Goal: Task Accomplishment & Management: Manage account settings

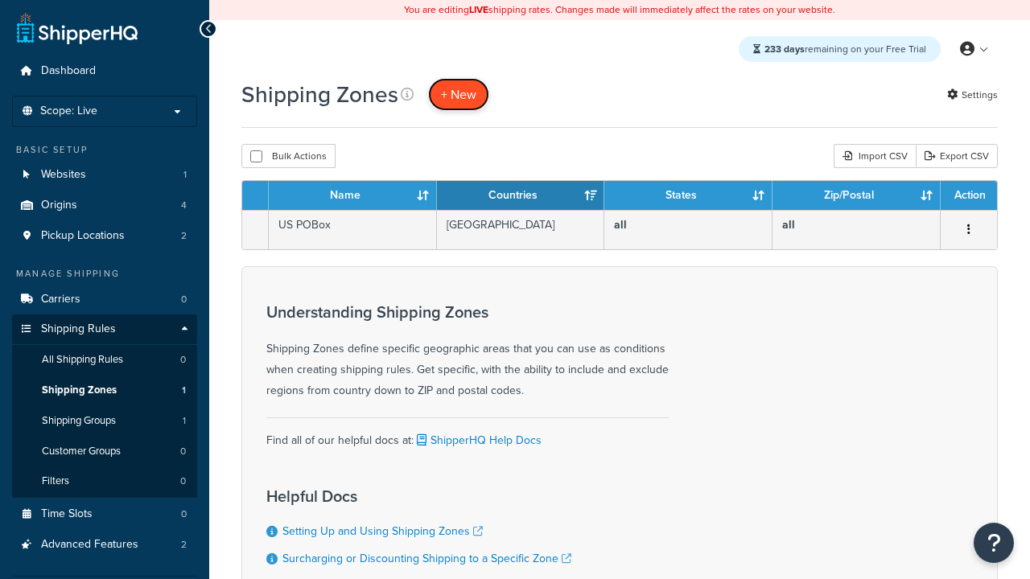
click at [459, 94] on span "+ New" at bounding box center [458, 94] width 35 height 19
click at [352, 196] on th "Name" at bounding box center [353, 195] width 168 height 29
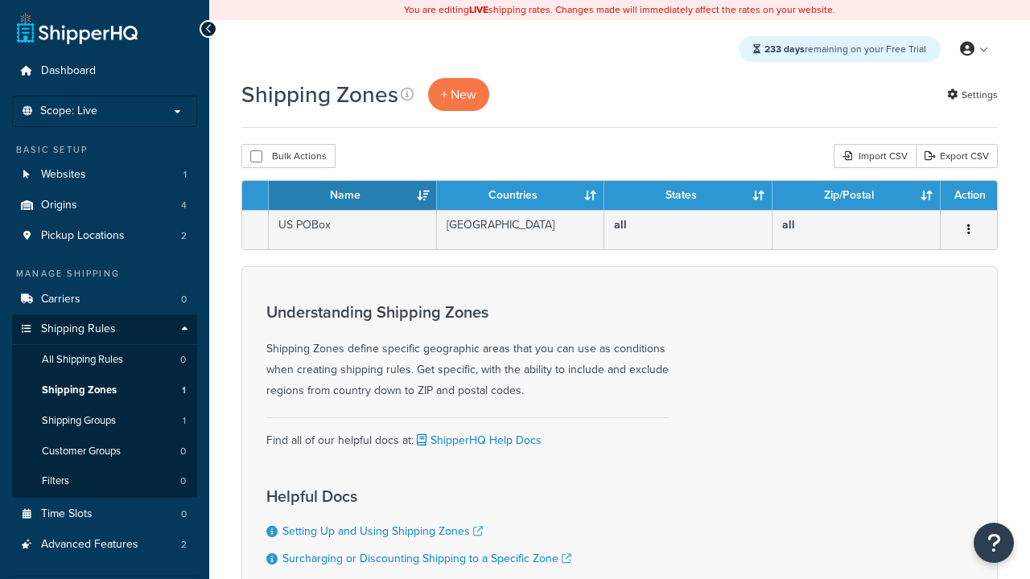
click at [352, 196] on th "Name" at bounding box center [353, 195] width 168 height 29
click at [520, 196] on th "Countries" at bounding box center [521, 195] width 168 height 29
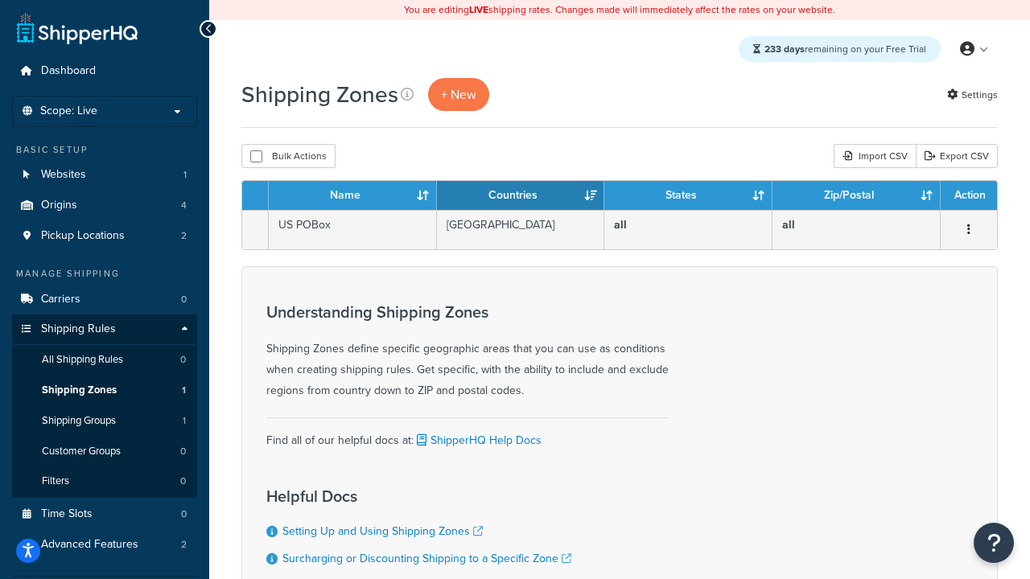
click at [520, 196] on th "Countries" at bounding box center [521, 195] width 168 height 29
click at [688, 196] on th "States" at bounding box center [688, 195] width 168 height 29
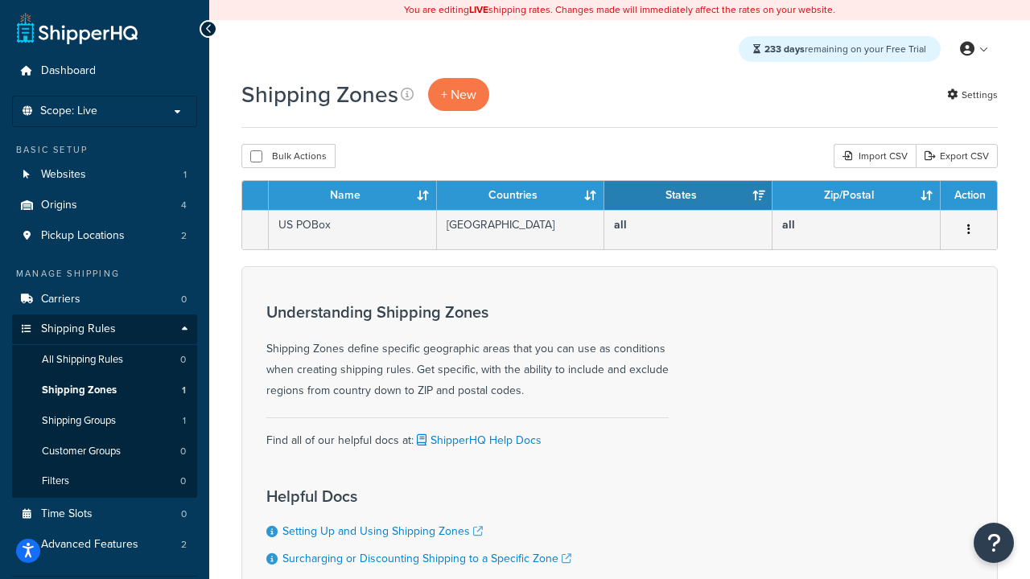
click at [856, 196] on th "Zip/Postal" at bounding box center [856, 195] width 168 height 29
click at [968, 196] on th "Action" at bounding box center [968, 195] width 56 height 29
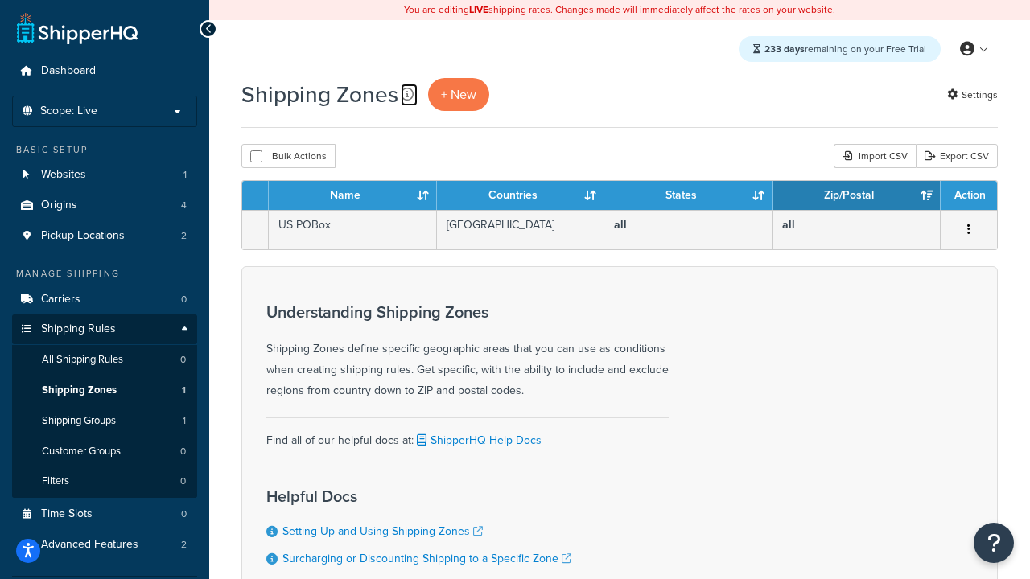
click at [407, 94] on icon at bounding box center [407, 94] width 13 height 13
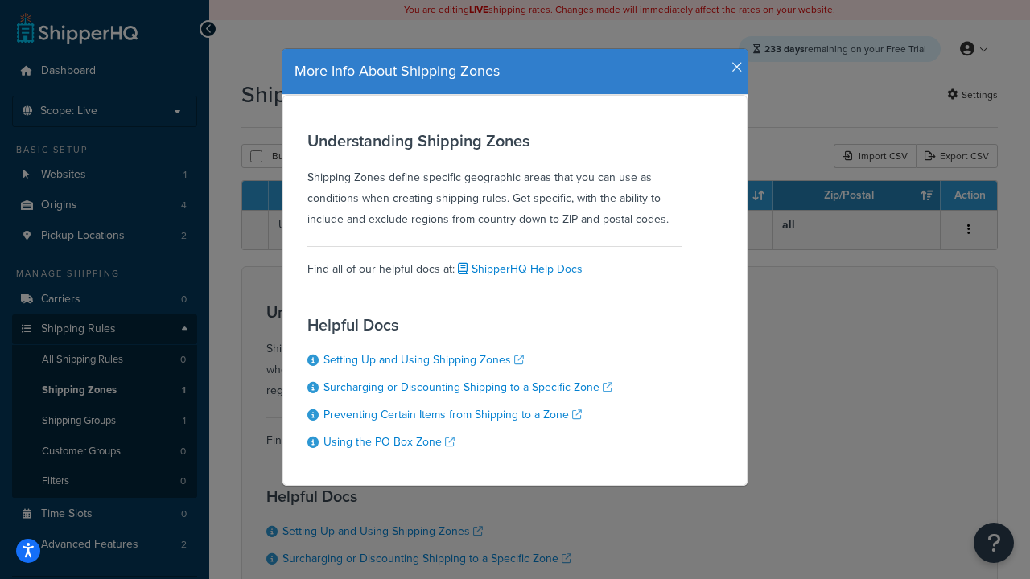
click at [733, 61] on icon "button" at bounding box center [736, 67] width 11 height 14
